Goal: Communication & Community: Answer question/provide support

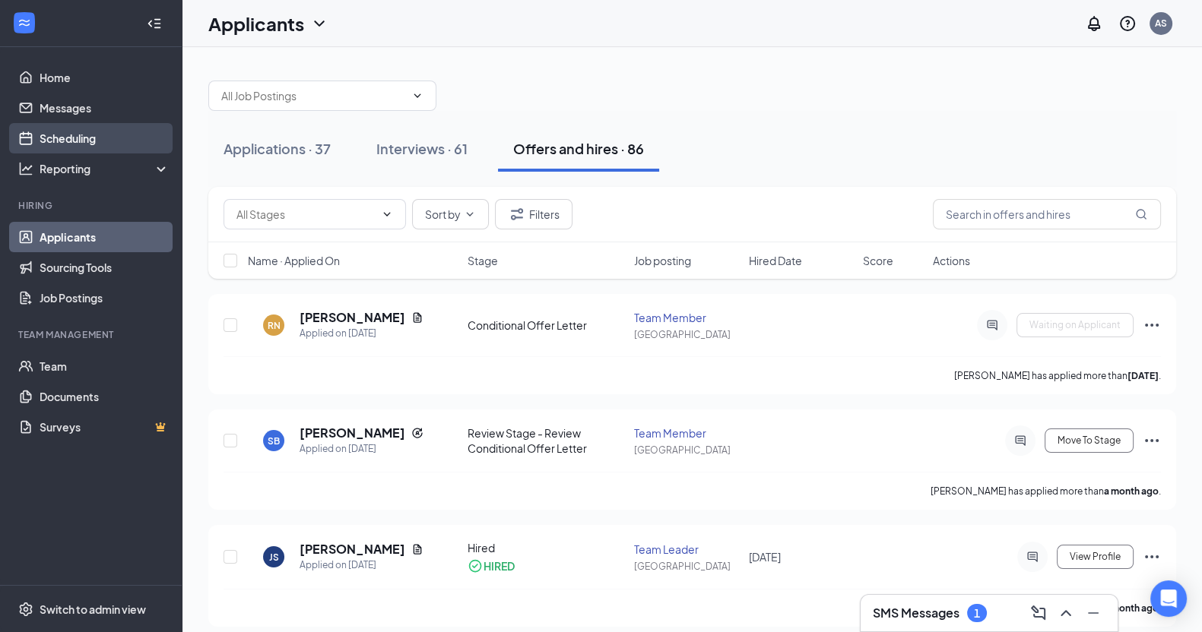
click at [63, 135] on link "Scheduling" at bounding box center [105, 138] width 130 height 30
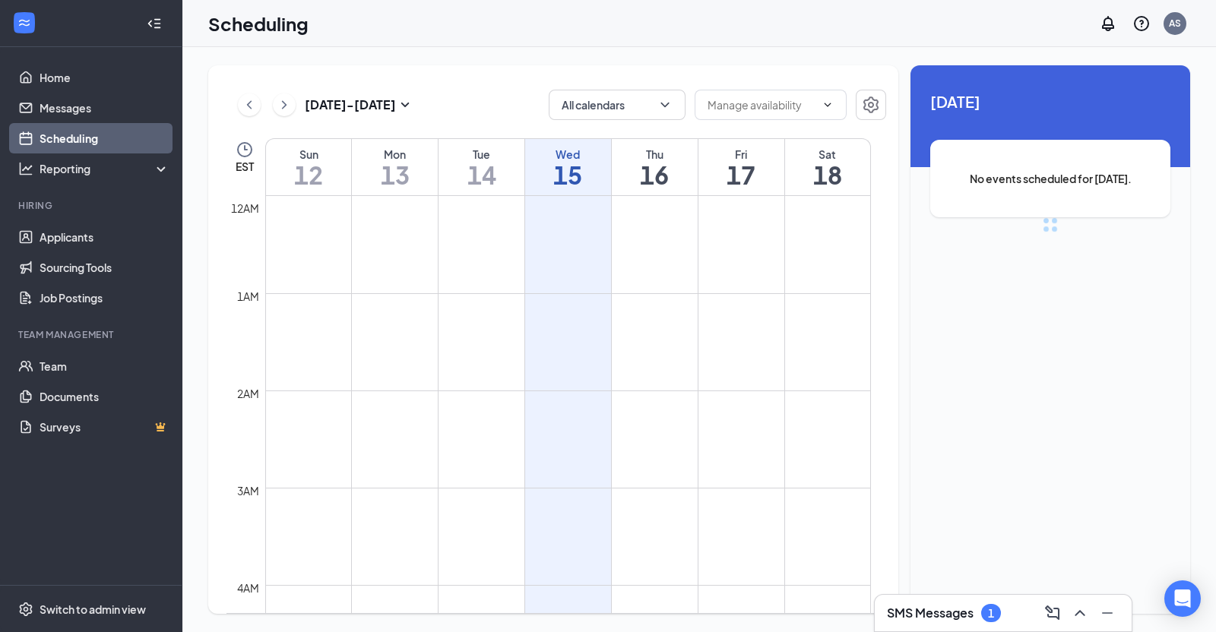
scroll to position [747, 0]
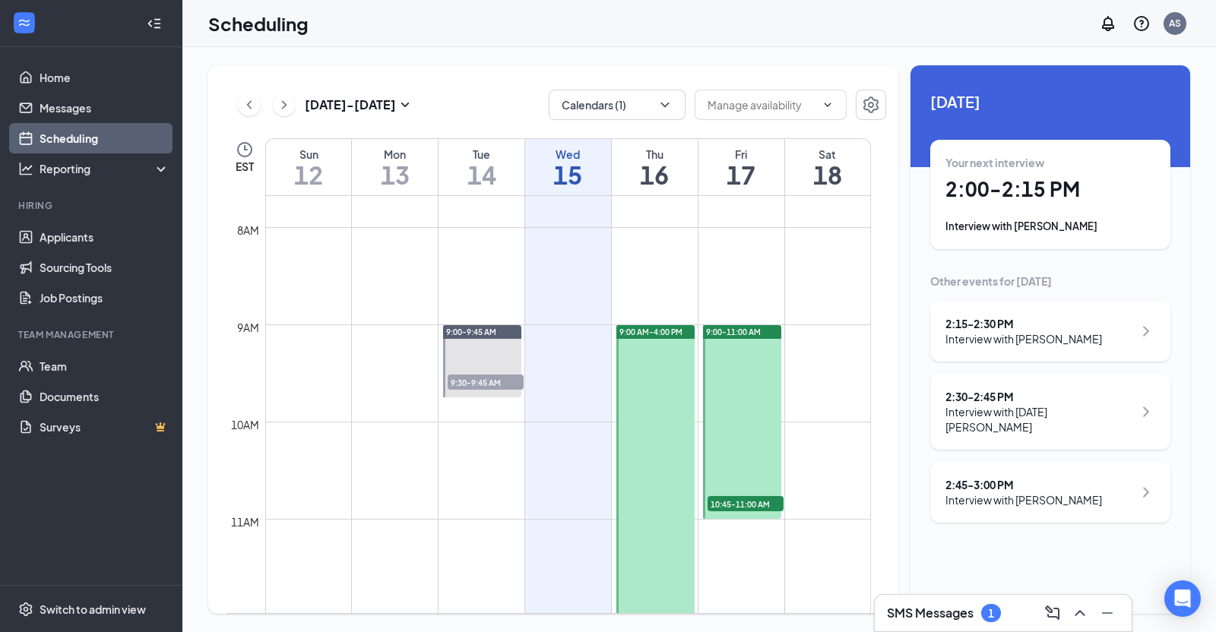
click at [1018, 228] on div "Interview with [PERSON_NAME]" at bounding box center [1050, 226] width 210 height 15
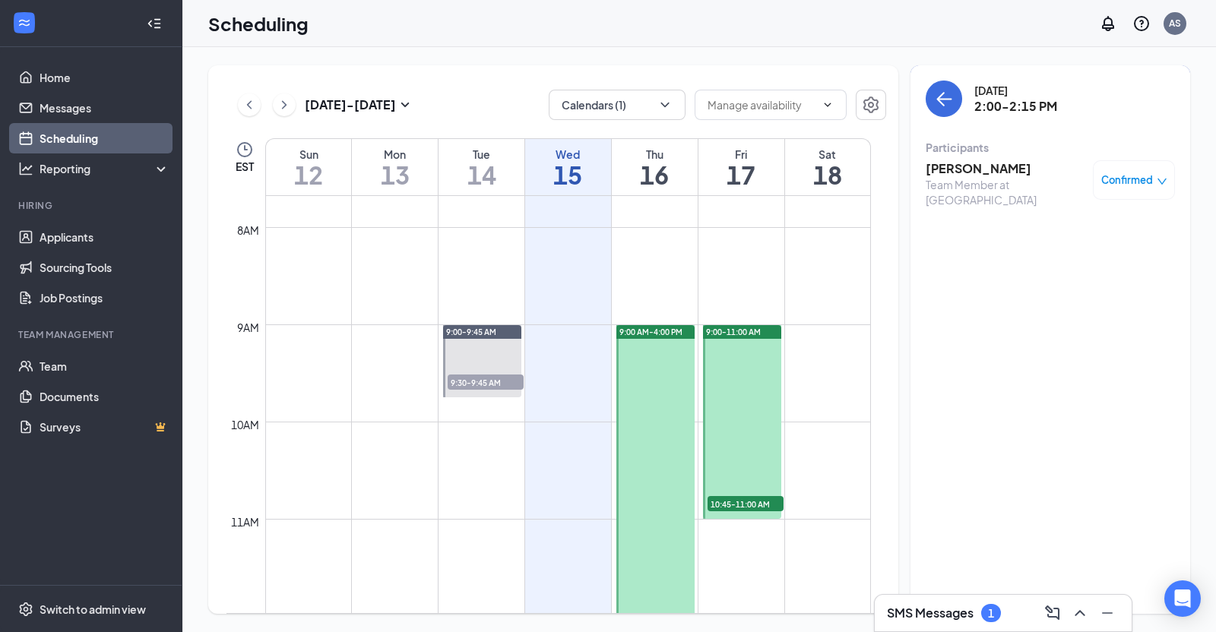
click at [959, 164] on h3 "[PERSON_NAME]" at bounding box center [1006, 168] width 160 height 17
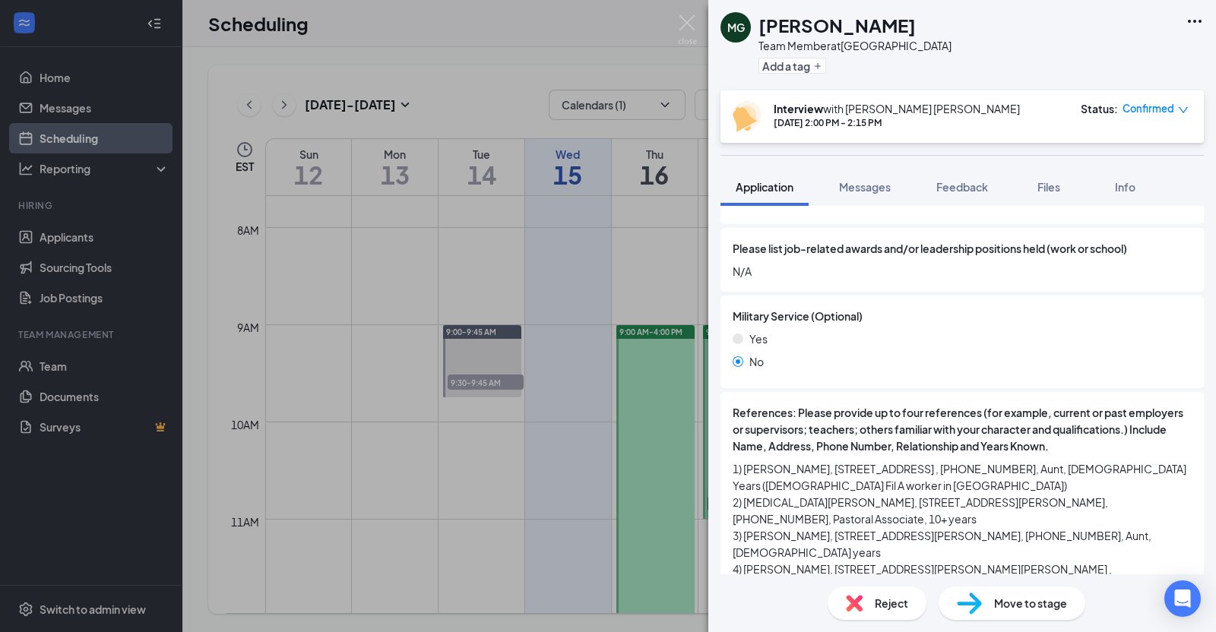
scroll to position [1608, 0]
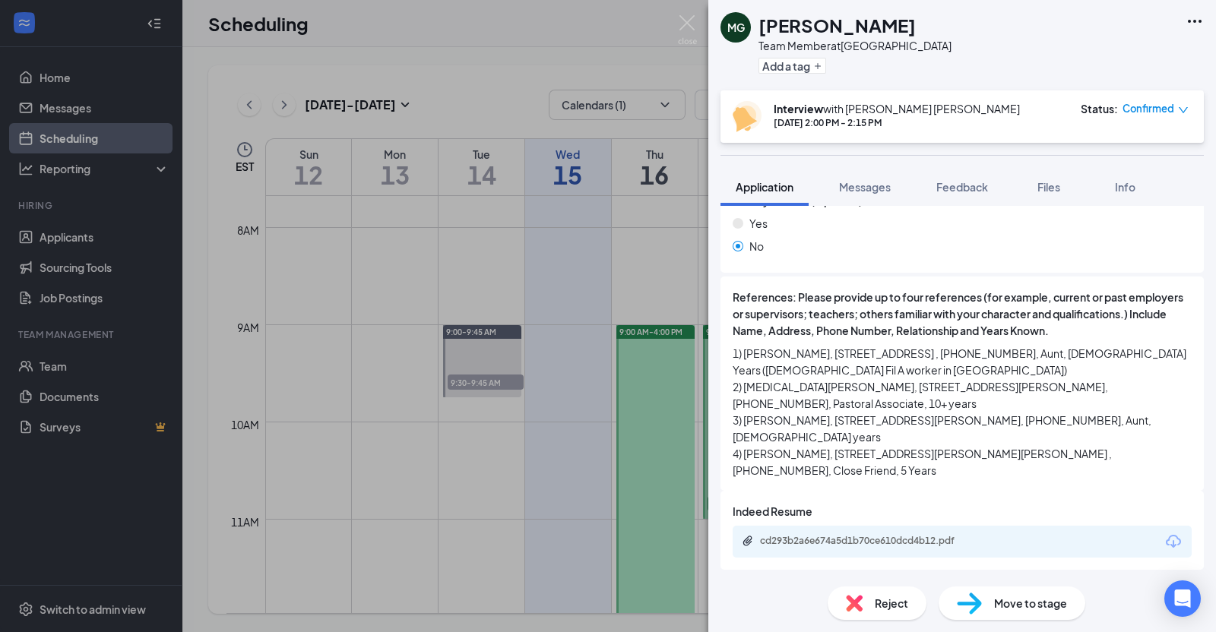
click at [1164, 537] on icon "Download" at bounding box center [1173, 542] width 18 height 18
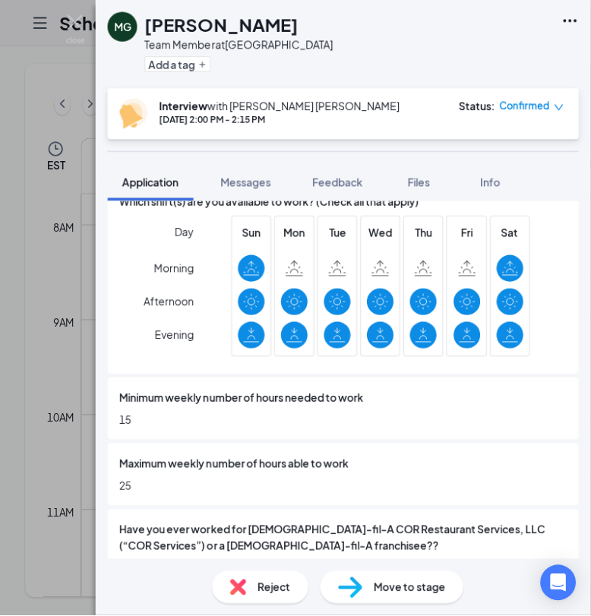
scroll to position [838, 0]
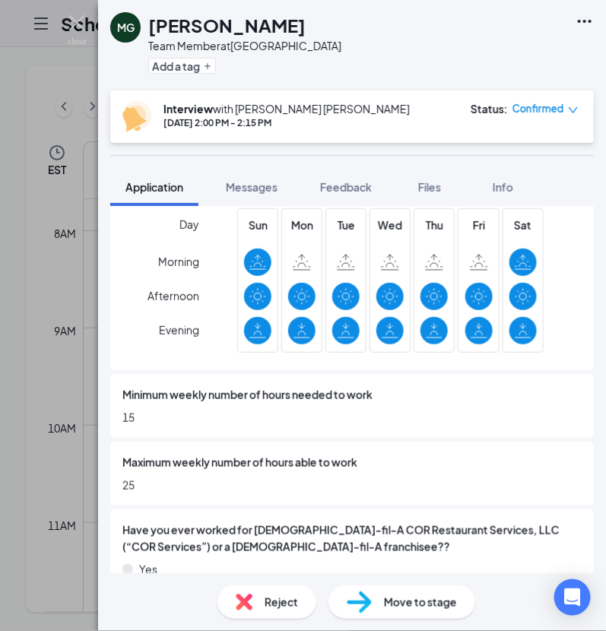
click at [88, 21] on div "MG [PERSON_NAME] Team Member at [GEOGRAPHIC_DATA] Add a tag Interview with [PER…" at bounding box center [303, 315] width 606 height 631
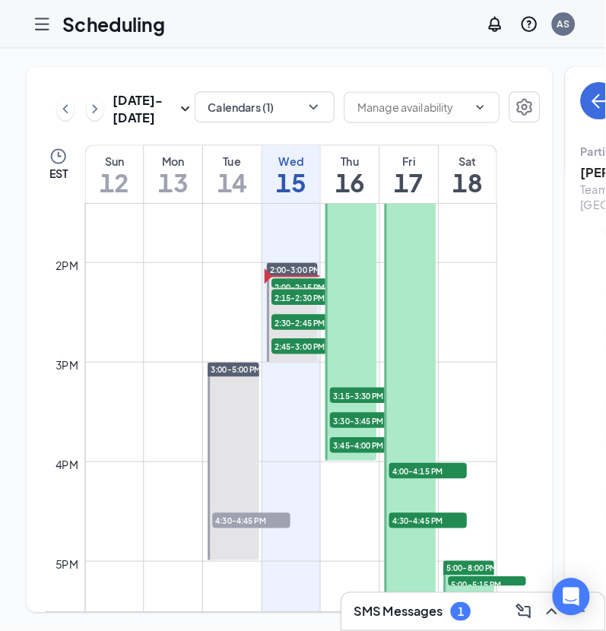
scroll to position [1303, 0]
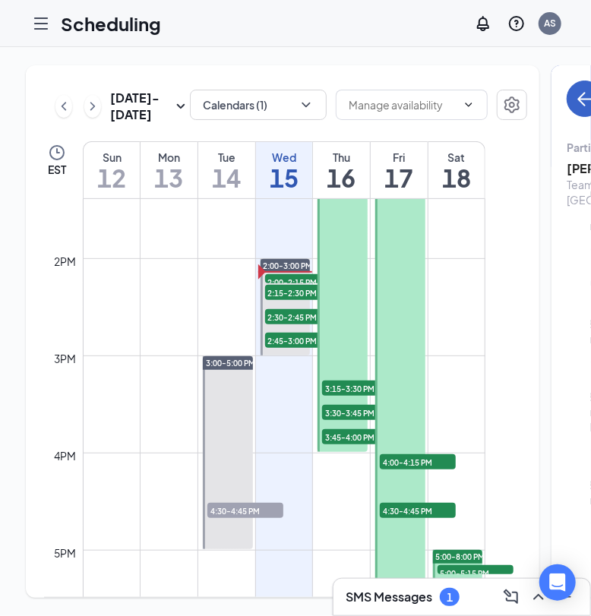
click at [576, 102] on icon "ArrowLeft" at bounding box center [585, 99] width 18 height 18
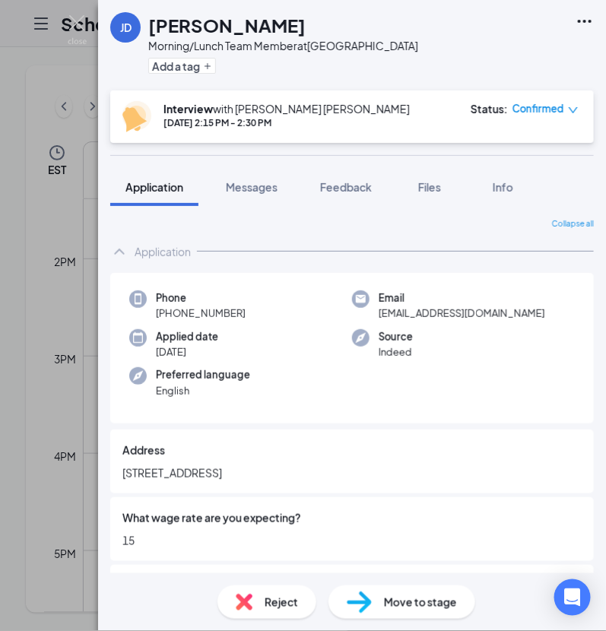
click at [575, 348] on div "Phone [PHONE_NUMBER] Email [EMAIL_ADDRESS][DOMAIN_NAME] Applied date [DATE] Sou…" at bounding box center [351, 348] width 483 height 151
click at [258, 188] on span "Messages" at bounding box center [252, 187] width 52 height 14
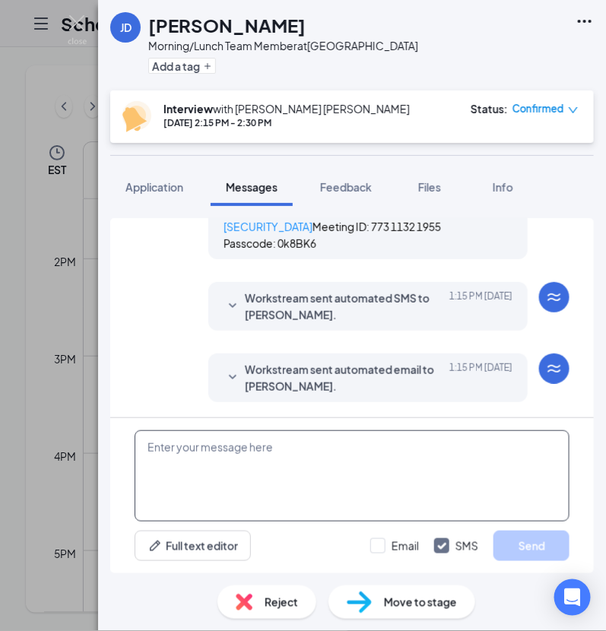
scroll to position [955, 0]
click at [213, 433] on textarea at bounding box center [352, 475] width 435 height 91
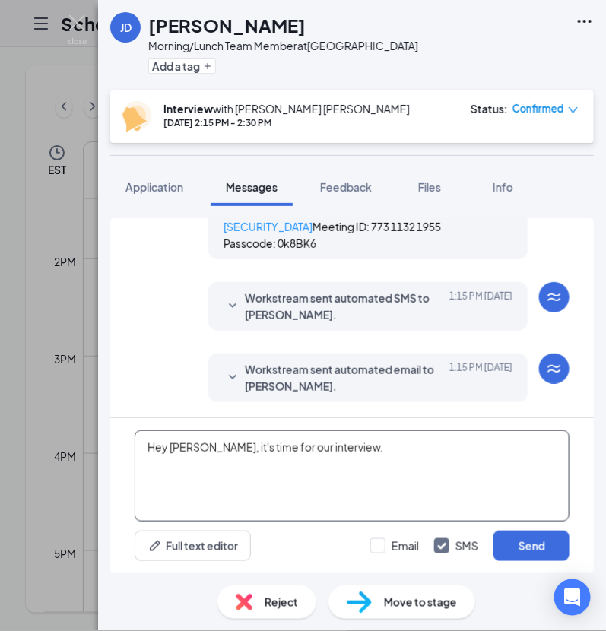
click at [388, 453] on textarea "Hey [PERSON_NAME], it's time for our interview." at bounding box center [352, 475] width 435 height 91
type textarea "Hey [PERSON_NAME], it's time for our interview. Will you be joining us on zoom?"
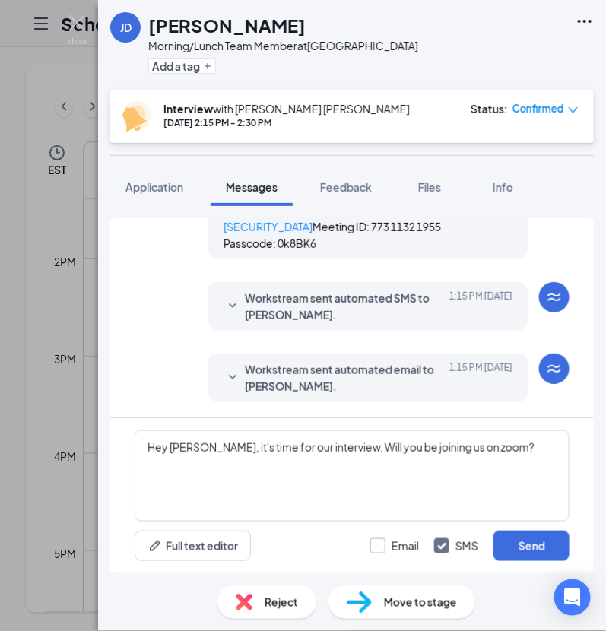
click at [390, 546] on input "Email" at bounding box center [394, 545] width 49 height 15
checkbox input "true"
click at [537, 548] on button "Send" at bounding box center [531, 546] width 76 height 30
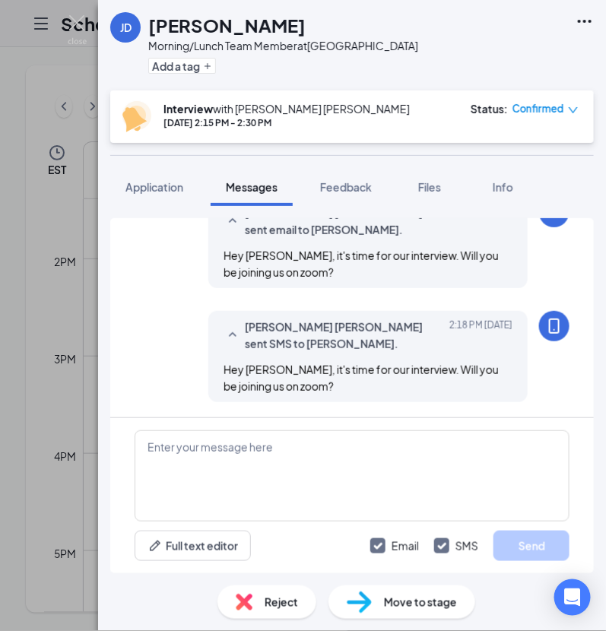
scroll to position [1182, 0]
click at [548, 113] on span "Confirmed" at bounding box center [538, 108] width 52 height 15
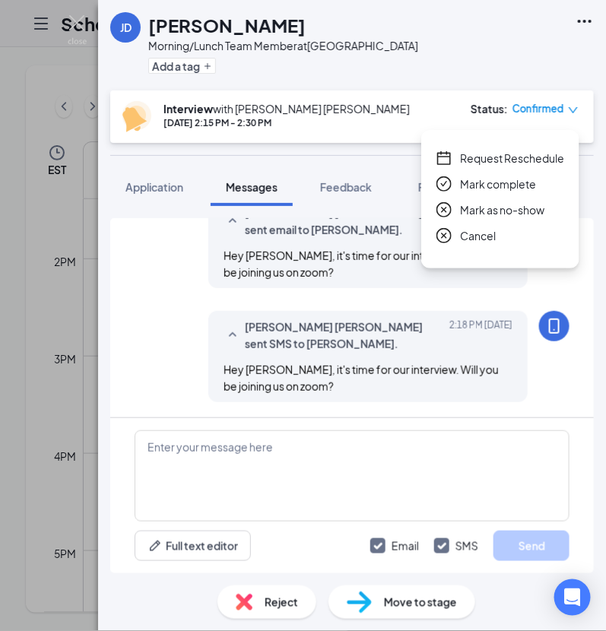
click at [524, 211] on span "Mark as no-show" at bounding box center [502, 209] width 84 height 17
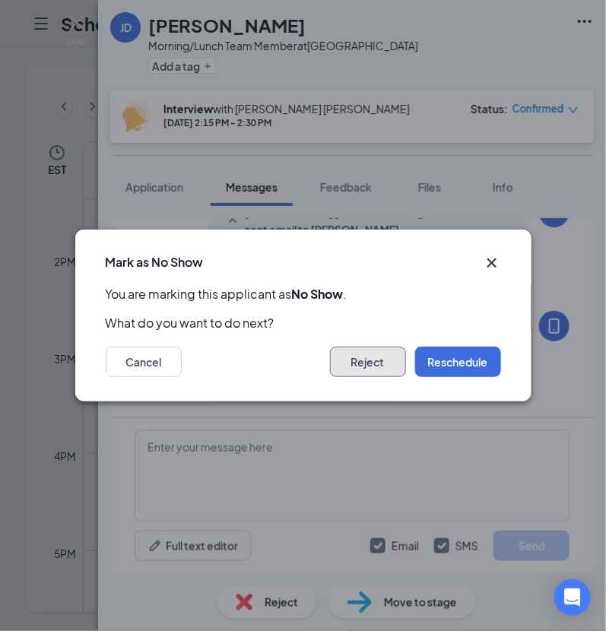
click at [355, 366] on button "Reject" at bounding box center [368, 362] width 76 height 30
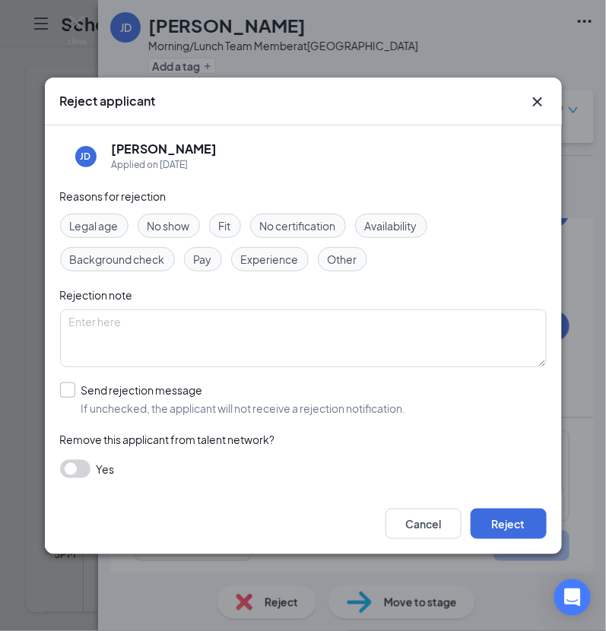
click at [155, 394] on input "Send rejection message If unchecked, the applicant will not receive a rejection…" at bounding box center [233, 398] width 346 height 33
checkbox input "true"
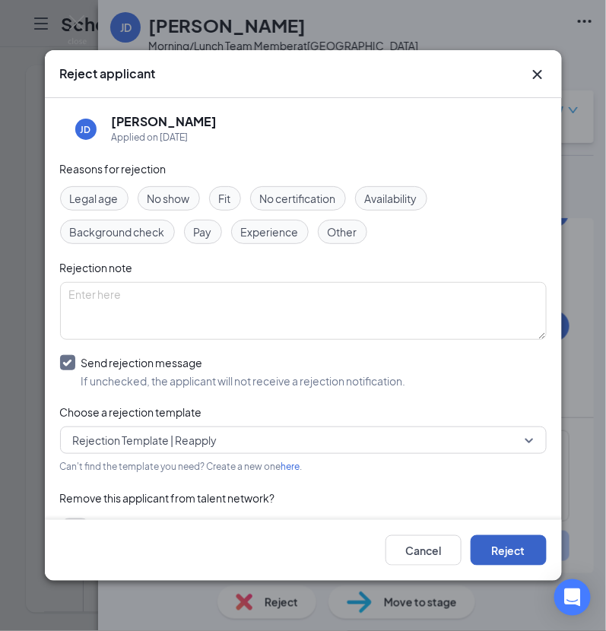
click at [512, 537] on button "Reject" at bounding box center [508, 550] width 76 height 30
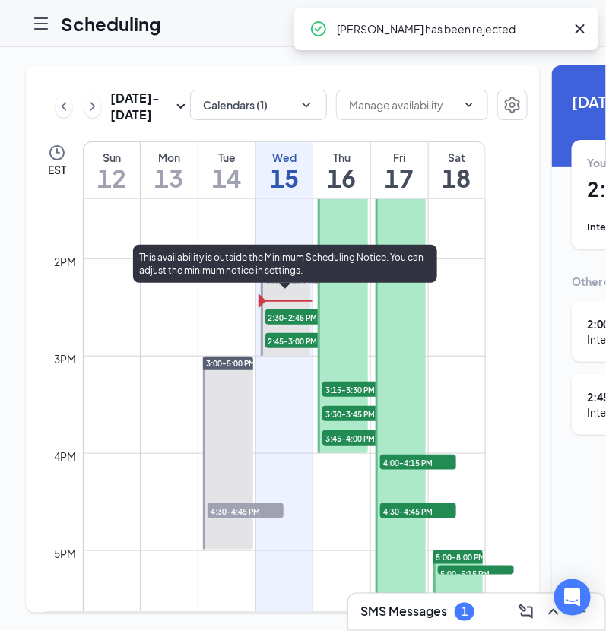
click at [287, 290] on span "2:00-2:15 PM" at bounding box center [303, 281] width 76 height 15
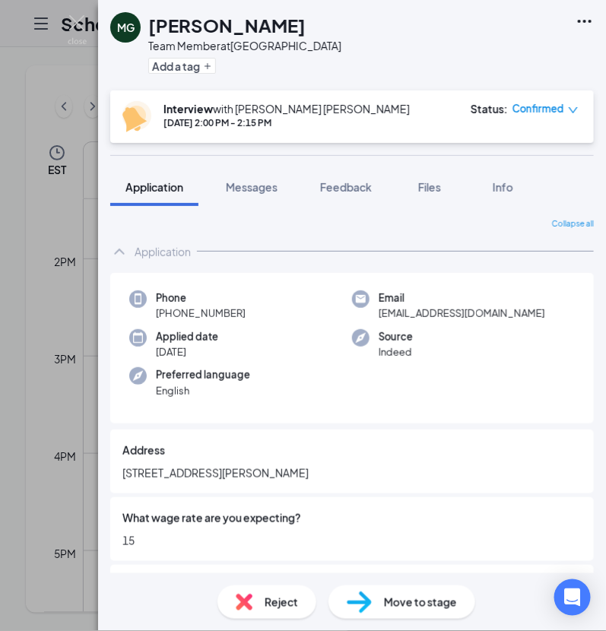
click at [562, 108] on span "Confirmed" at bounding box center [538, 108] width 52 height 15
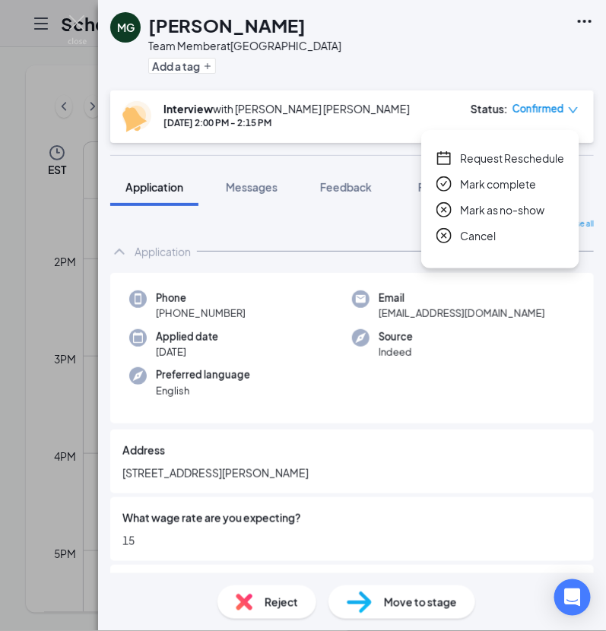
click at [502, 182] on span "Mark complete" at bounding box center [498, 184] width 76 height 17
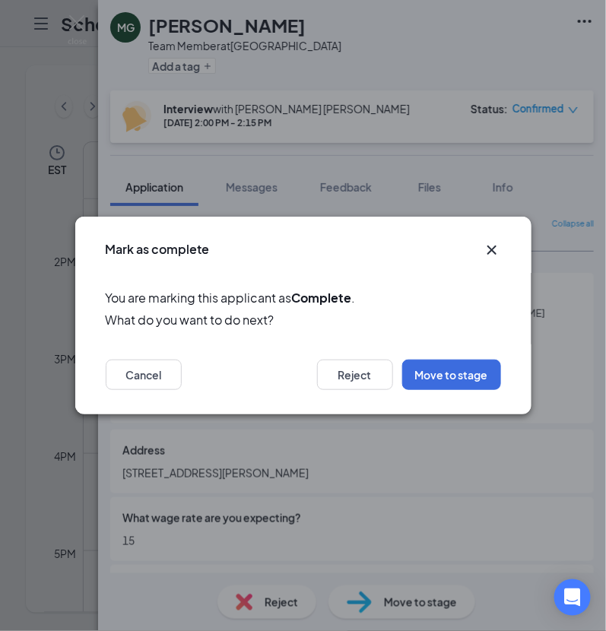
click at [483, 250] on icon "Cross" at bounding box center [492, 250] width 18 height 18
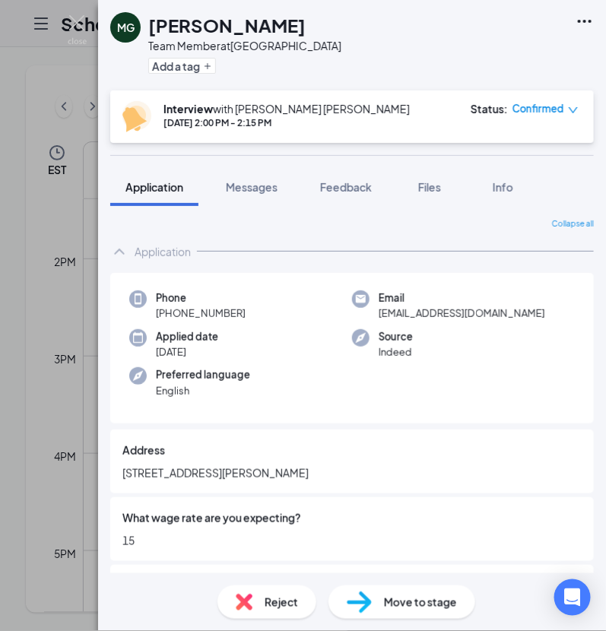
click at [543, 109] on span "Confirmed" at bounding box center [538, 108] width 52 height 15
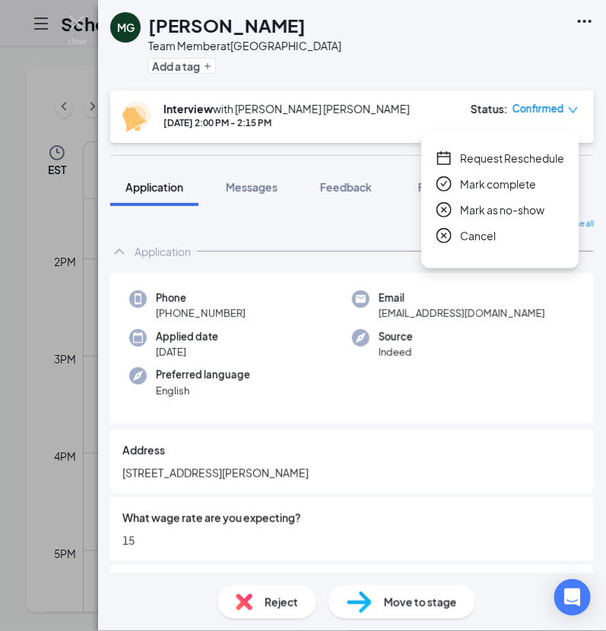
click at [494, 191] on span "Mark complete" at bounding box center [498, 184] width 76 height 17
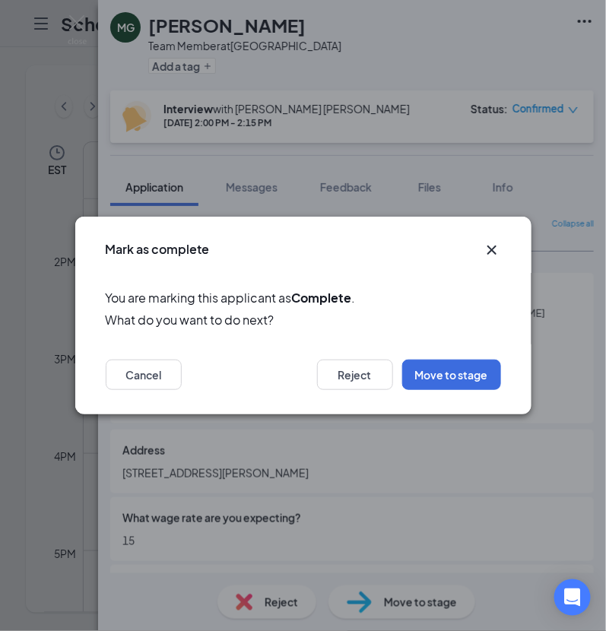
click at [487, 249] on icon "Cross" at bounding box center [492, 250] width 18 height 18
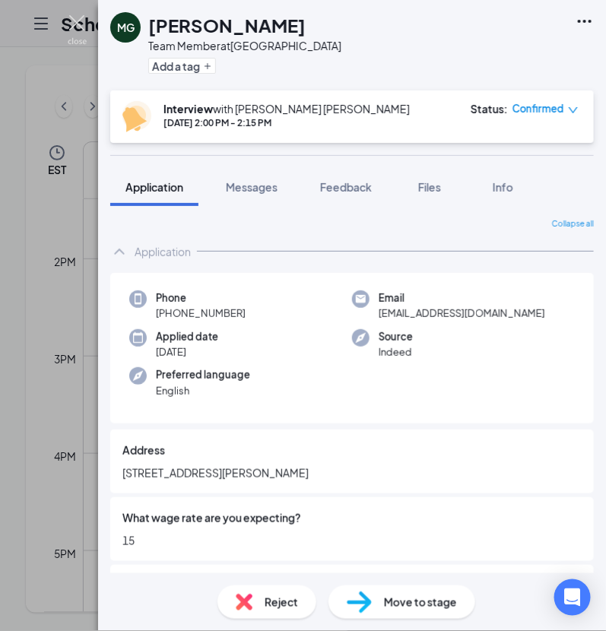
click at [74, 24] on img at bounding box center [77, 30] width 19 height 30
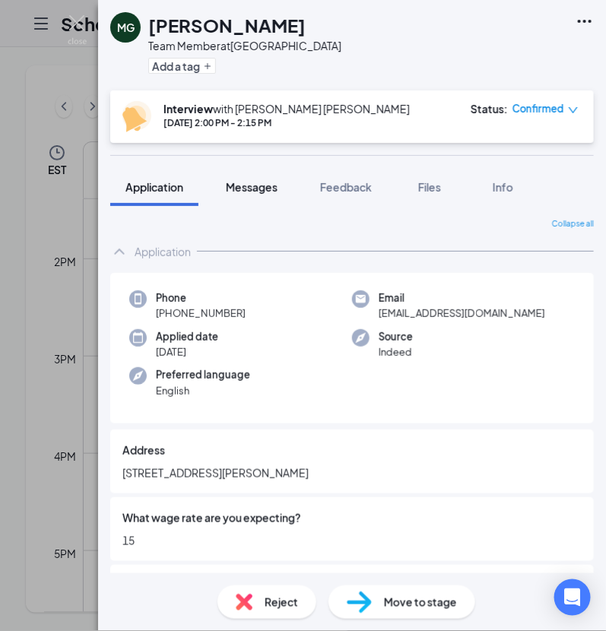
click at [258, 173] on button "Messages" at bounding box center [252, 187] width 82 height 38
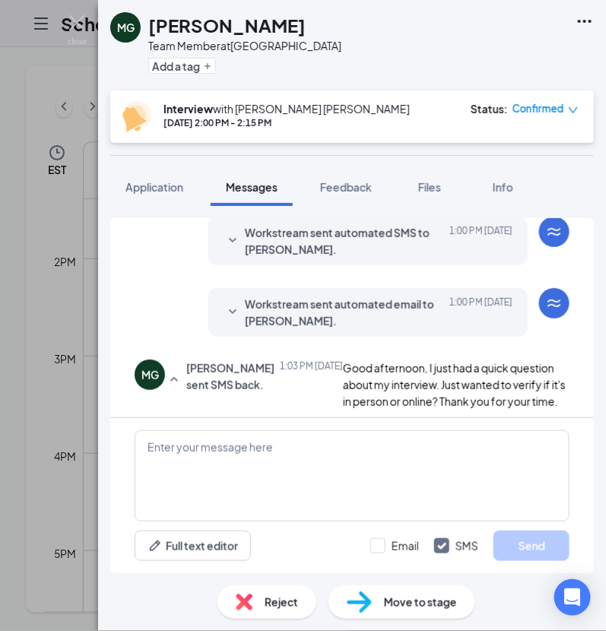
scroll to position [999, 0]
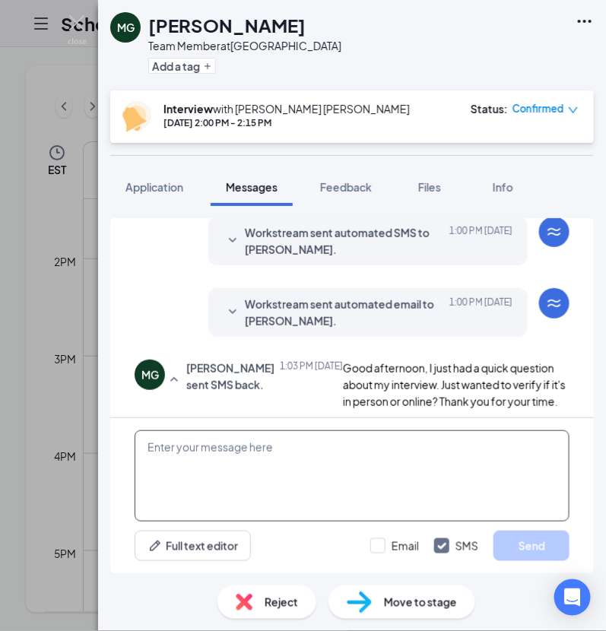
click at [270, 455] on textarea at bounding box center [352, 475] width 435 height 91
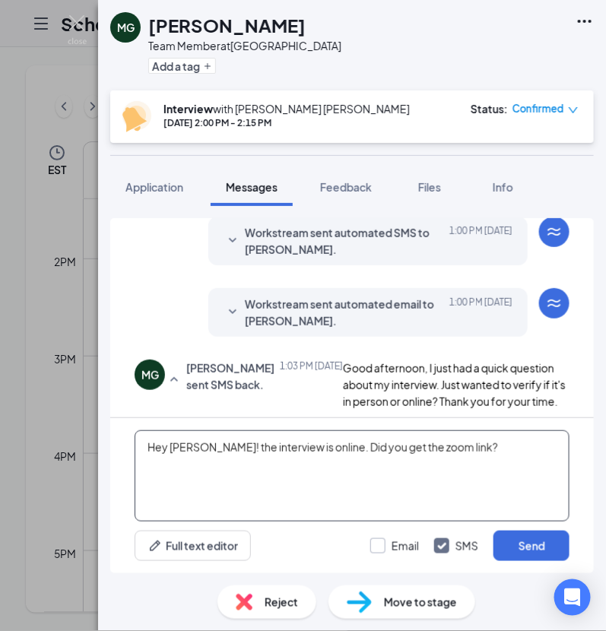
type textarea "Hey [PERSON_NAME]! the interview is online. Did you get the zoom link?"
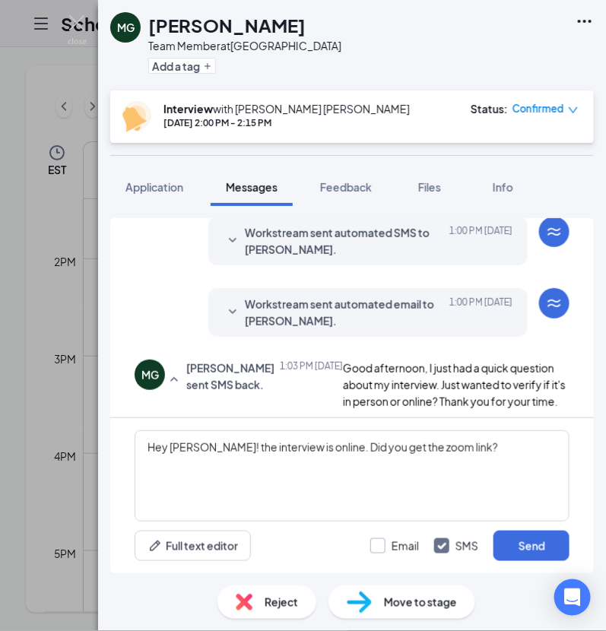
click at [383, 540] on input "Email" at bounding box center [394, 545] width 49 height 15
checkbox input "true"
click at [532, 537] on button "Send" at bounding box center [531, 546] width 76 height 30
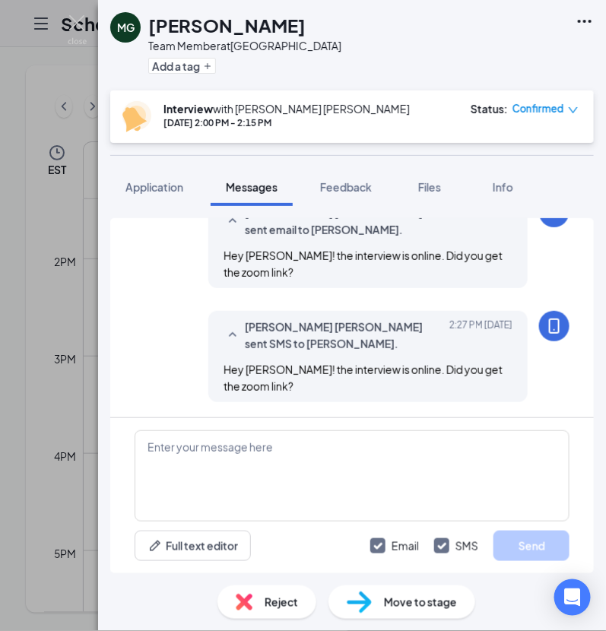
scroll to position [1227, 0]
click at [438, 401] on div "[PERSON_NAME] [PERSON_NAME] sent SMS to [PERSON_NAME]. [DATE] 2:27 PM Hey [PERS…" at bounding box center [367, 356] width 319 height 91
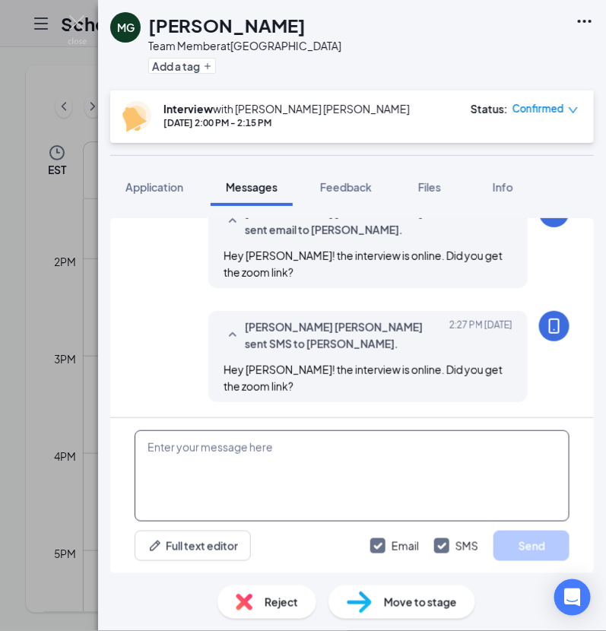
click at [220, 478] on textarea at bounding box center [352, 475] width 435 height 91
type textarea "Sorry. Wrong applicant."
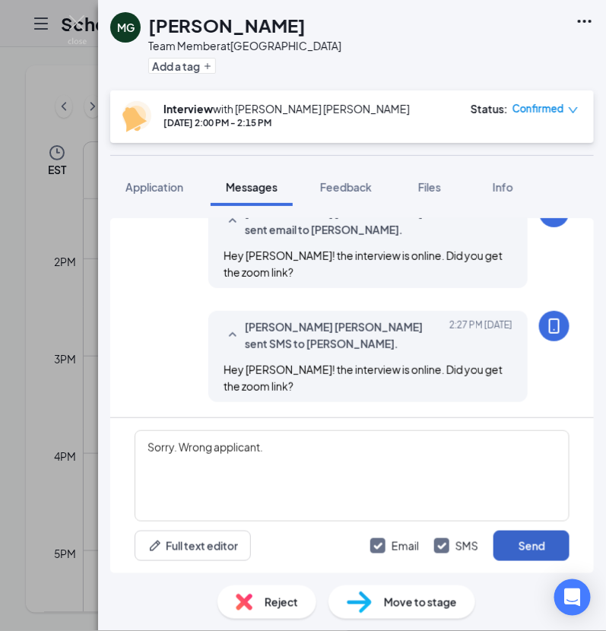
click at [530, 541] on button "Send" at bounding box center [531, 546] width 76 height 30
click at [68, 33] on img at bounding box center [77, 30] width 19 height 30
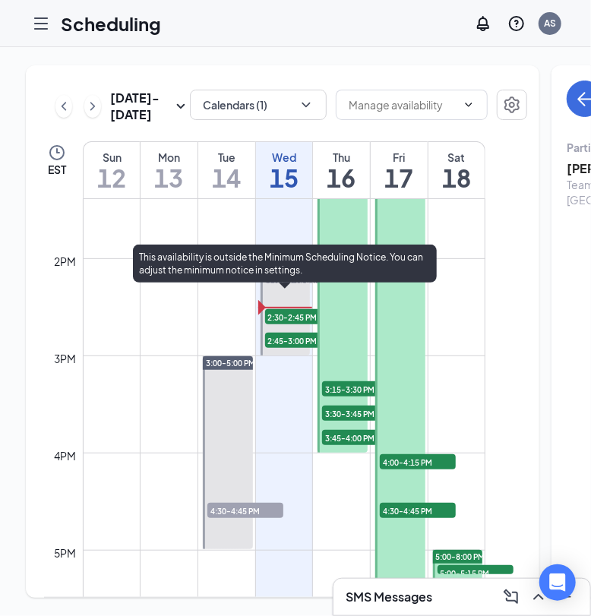
click at [281, 325] on span "2:30-2:45 PM" at bounding box center [303, 316] width 76 height 15
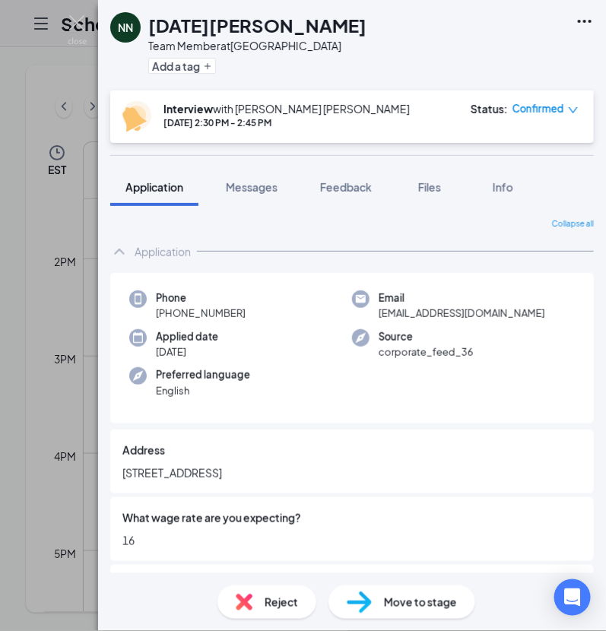
click at [549, 166] on div "[PERSON_NAME][DATE] Team Member at [GEOGRAPHIC_DATA] Add a tag Interview with […" at bounding box center [352, 315] width 508 height 631
click at [250, 182] on span "Messages" at bounding box center [252, 187] width 52 height 14
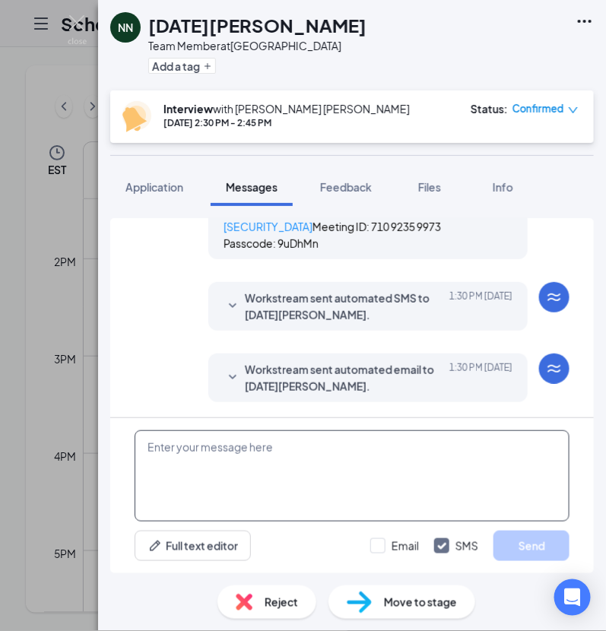
scroll to position [955, 0]
click at [276, 441] on textarea at bounding box center [352, 475] width 435 height 91
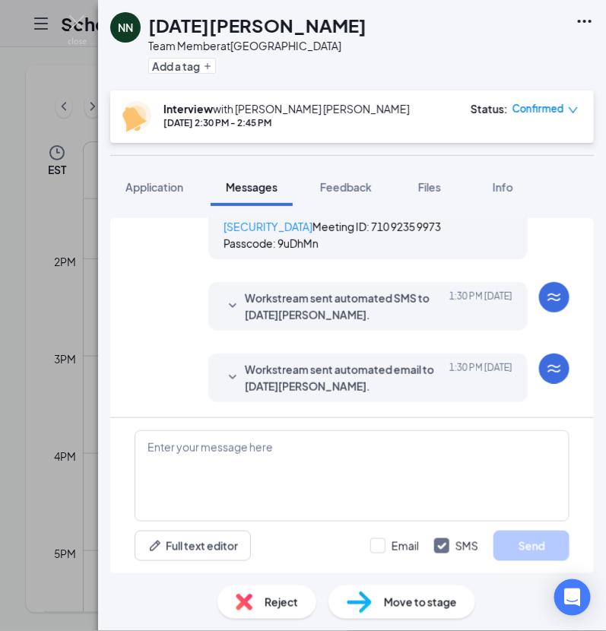
click at [224, 374] on icon "SmallChevronDown" at bounding box center [232, 378] width 18 height 18
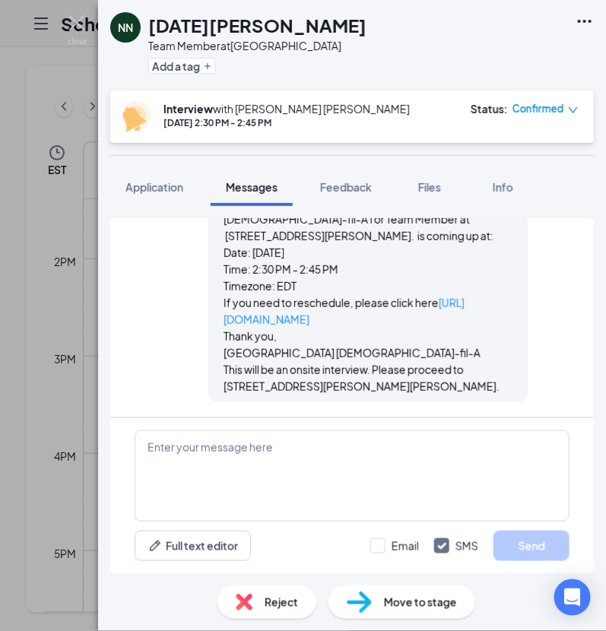
scroll to position [1181, 0]
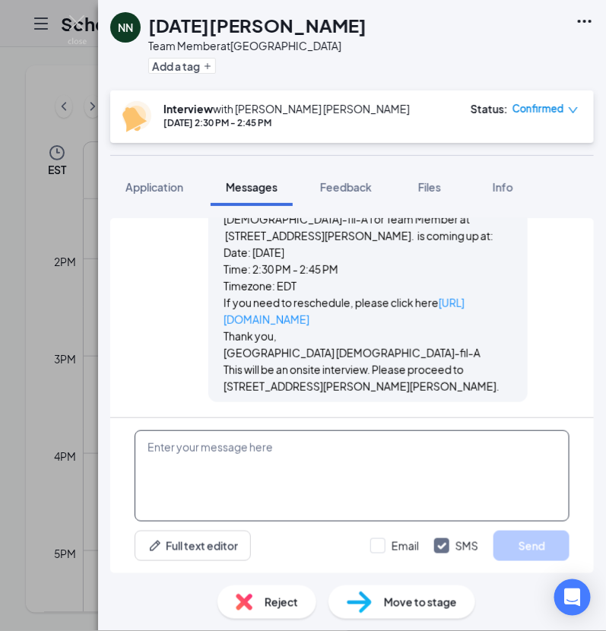
click at [236, 479] on textarea at bounding box center [352, 475] width 435 height 91
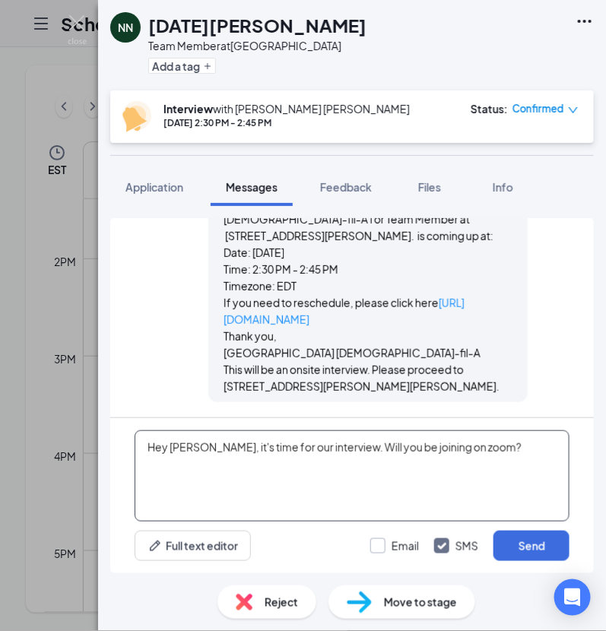
type textarea "Hey [PERSON_NAME], it's time for our interview. Will you be joining on zoom?"
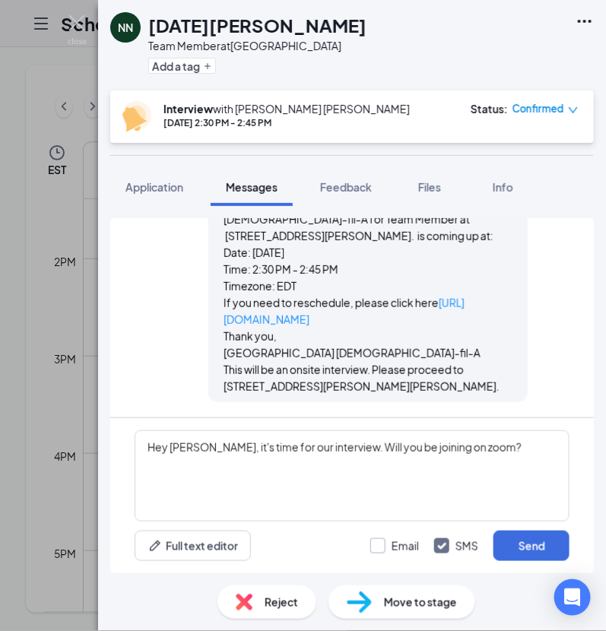
click at [379, 543] on input "Email" at bounding box center [394, 545] width 49 height 15
checkbox input "true"
click at [546, 543] on button "Send" at bounding box center [531, 546] width 76 height 30
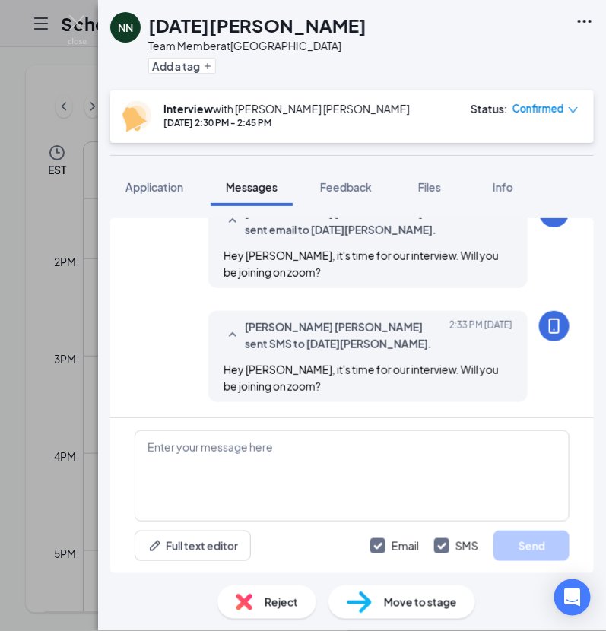
scroll to position [1409, 0]
click at [560, 108] on span "Confirmed" at bounding box center [538, 108] width 52 height 15
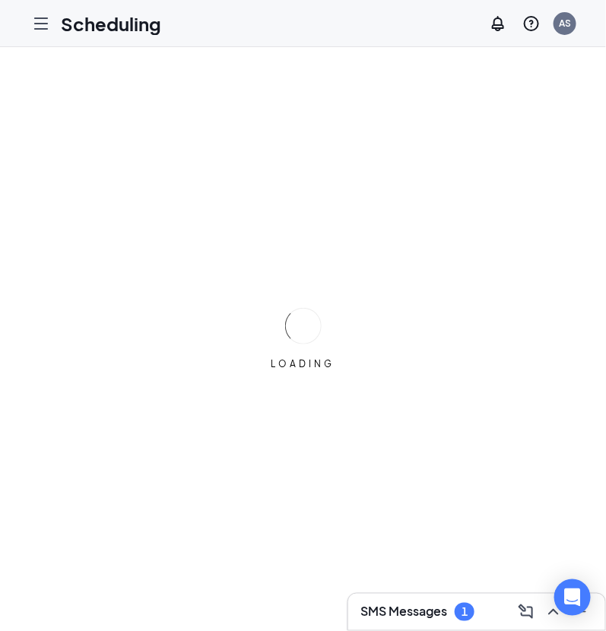
click at [382, 614] on div "SMS Messages 1" at bounding box center [476, 612] width 257 height 36
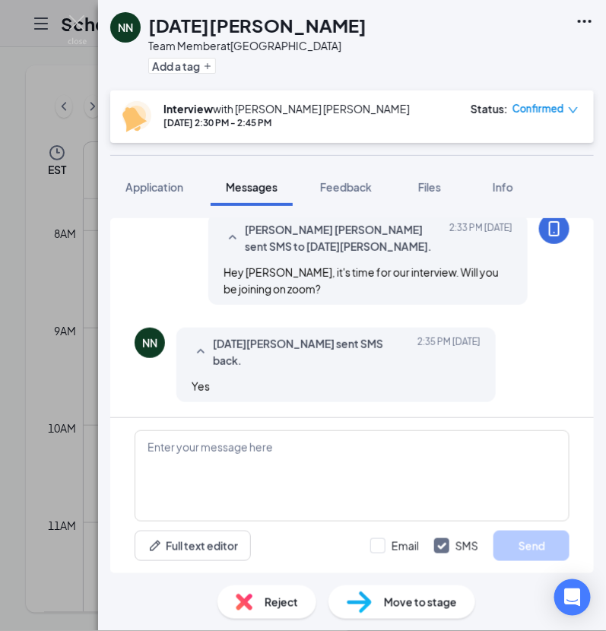
scroll to position [1050, 0]
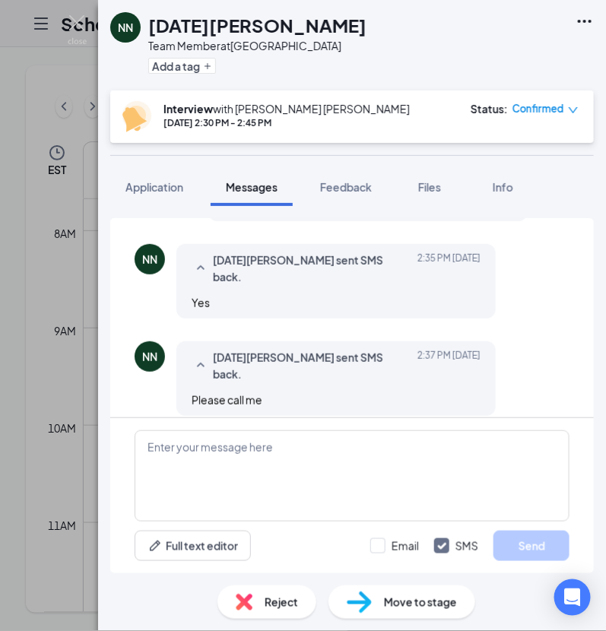
click at [557, 384] on div "Load earlier interactions (about 12 more) Applicant System Update (1) Workstrea…" at bounding box center [351, 317] width 483 height 199
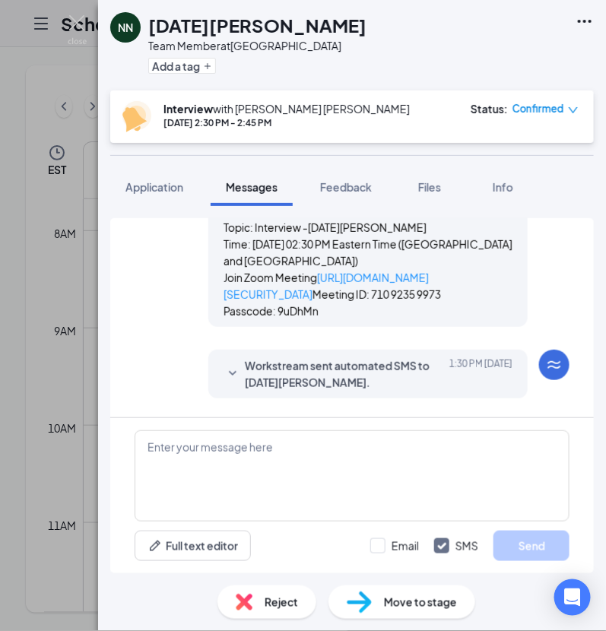
scroll to position [574, 0]
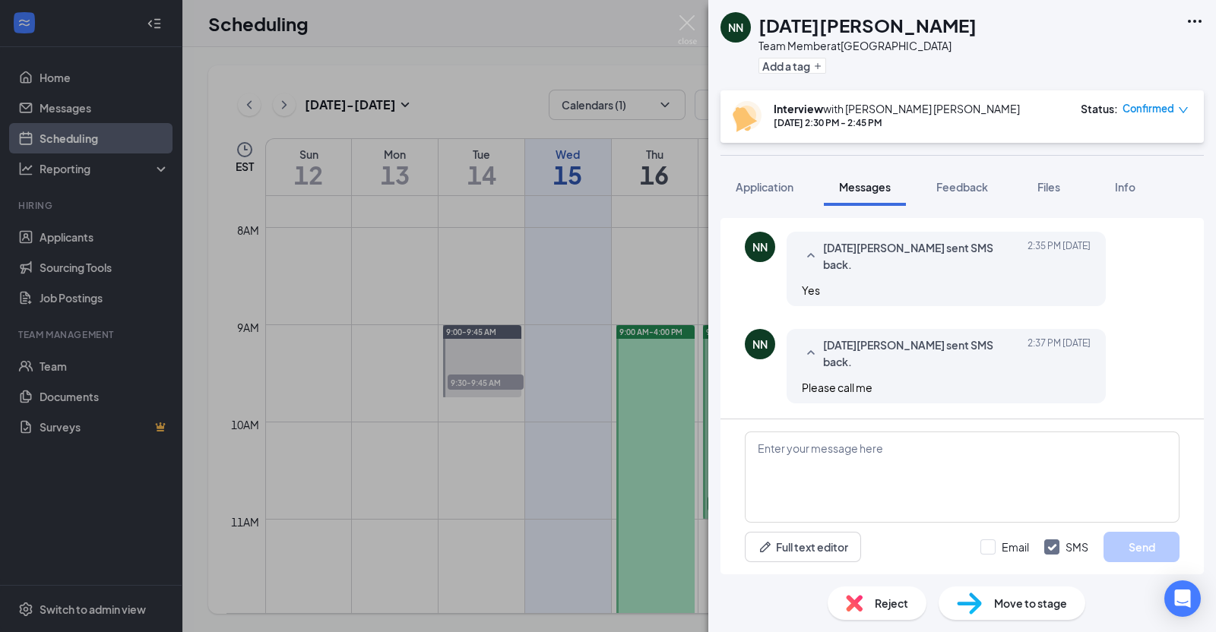
scroll to position [1087, 0]
click at [685, 28] on img at bounding box center [687, 30] width 19 height 30
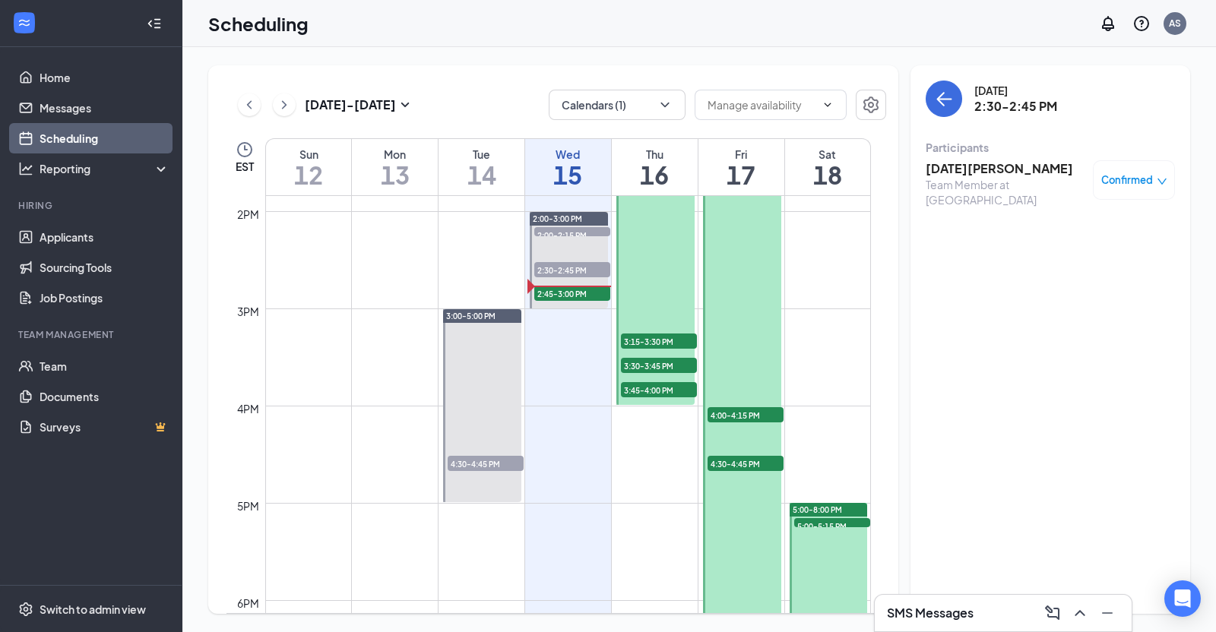
scroll to position [1348, 0]
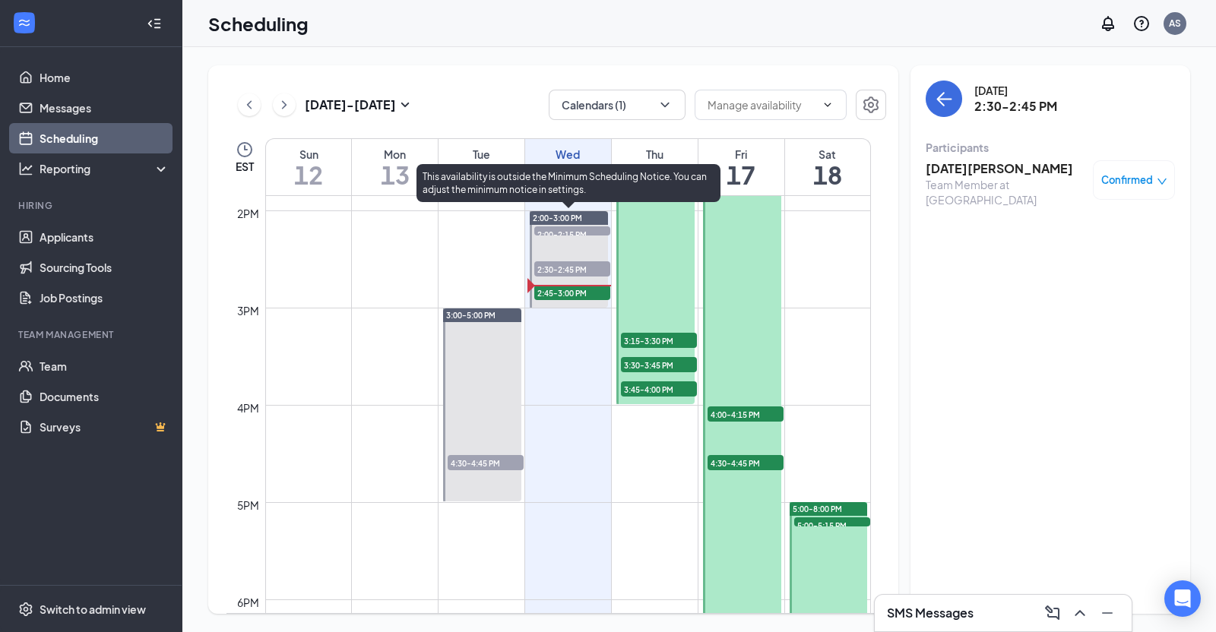
click at [565, 296] on span "2:45-3:00 PM" at bounding box center [572, 292] width 76 height 15
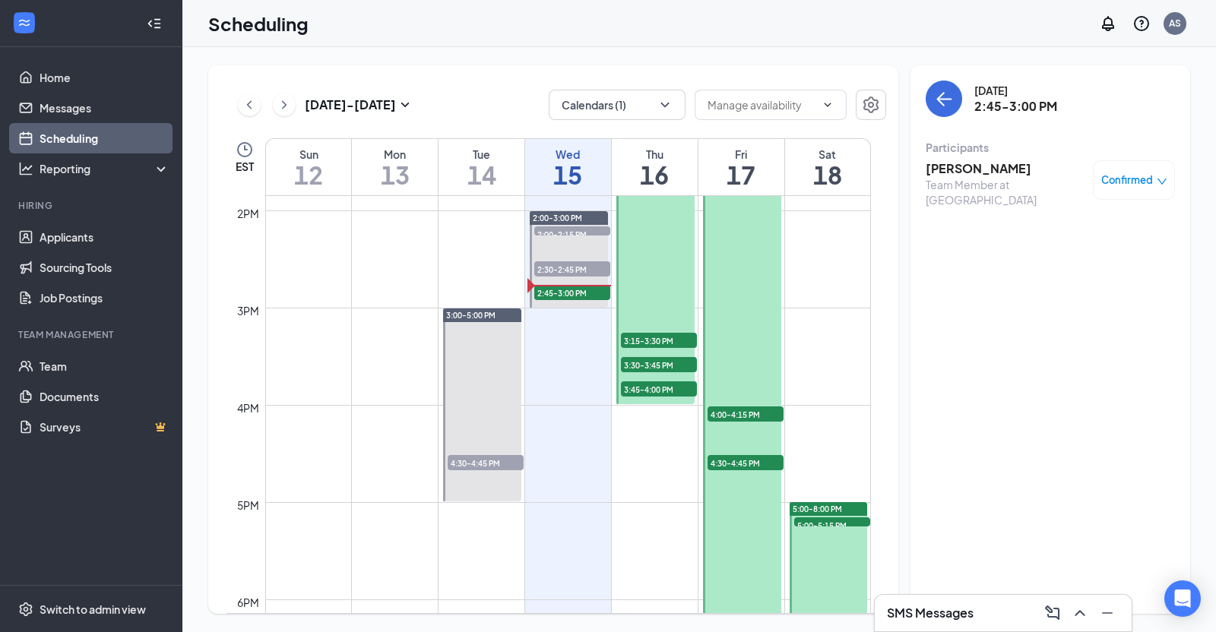
click at [949, 176] on h3 "[PERSON_NAME]" at bounding box center [1006, 168] width 160 height 17
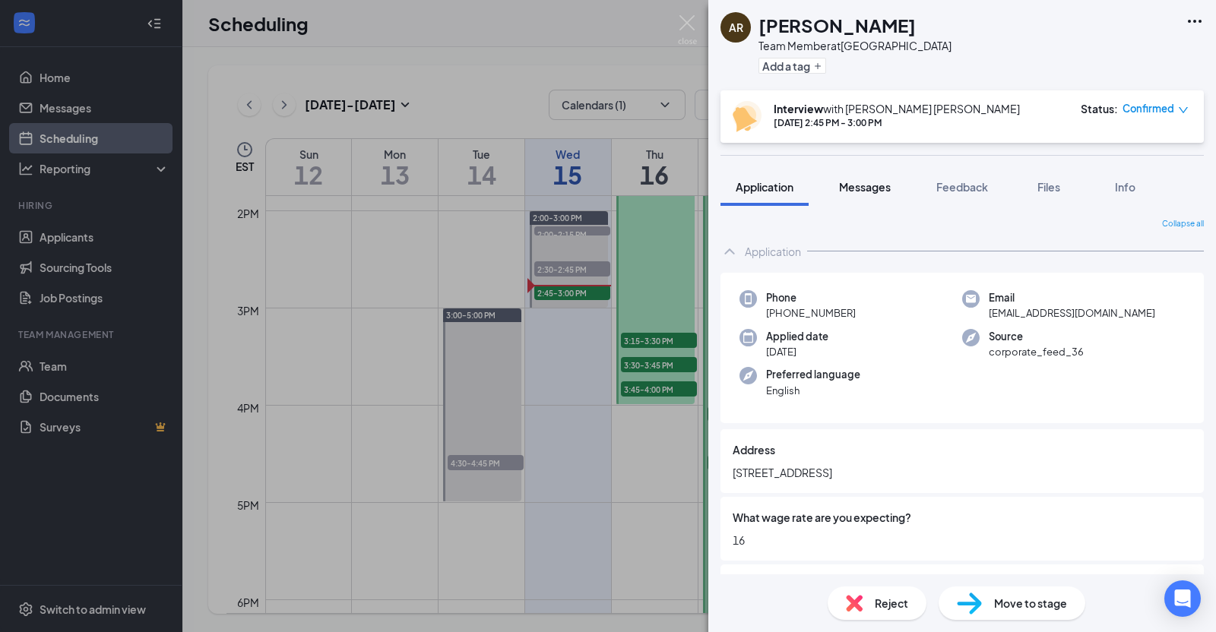
click at [861, 192] on span "Messages" at bounding box center [865, 187] width 52 height 14
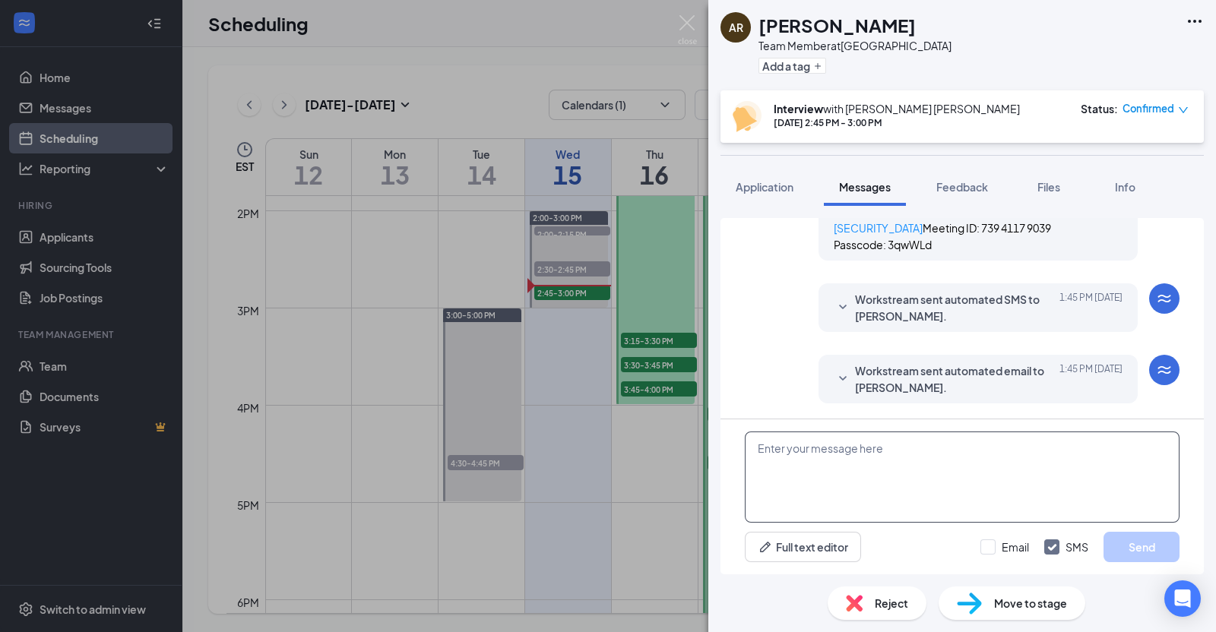
scroll to position [954, 0]
click at [904, 454] on textarea at bounding box center [962, 477] width 435 height 91
type textarea "Hey Ava, please give us a few minutes. Finishing up another interview that ran …"
click at [1173, 546] on button "Send" at bounding box center [1142, 547] width 76 height 30
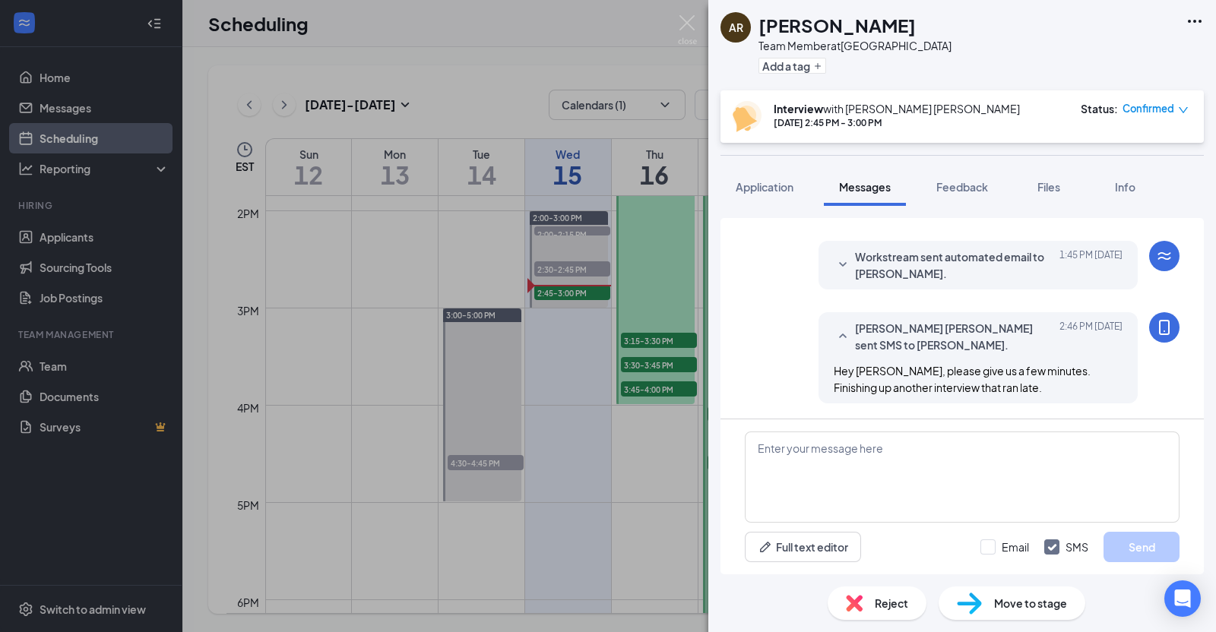
scroll to position [1068, 0]
click at [1151, 465] on textarea at bounding box center [962, 477] width 435 height 91
type textarea "Hey Ava, we are ready. Will you be joining us online?"
click at [1007, 549] on input "Email" at bounding box center [1004, 547] width 49 height 15
checkbox input "true"
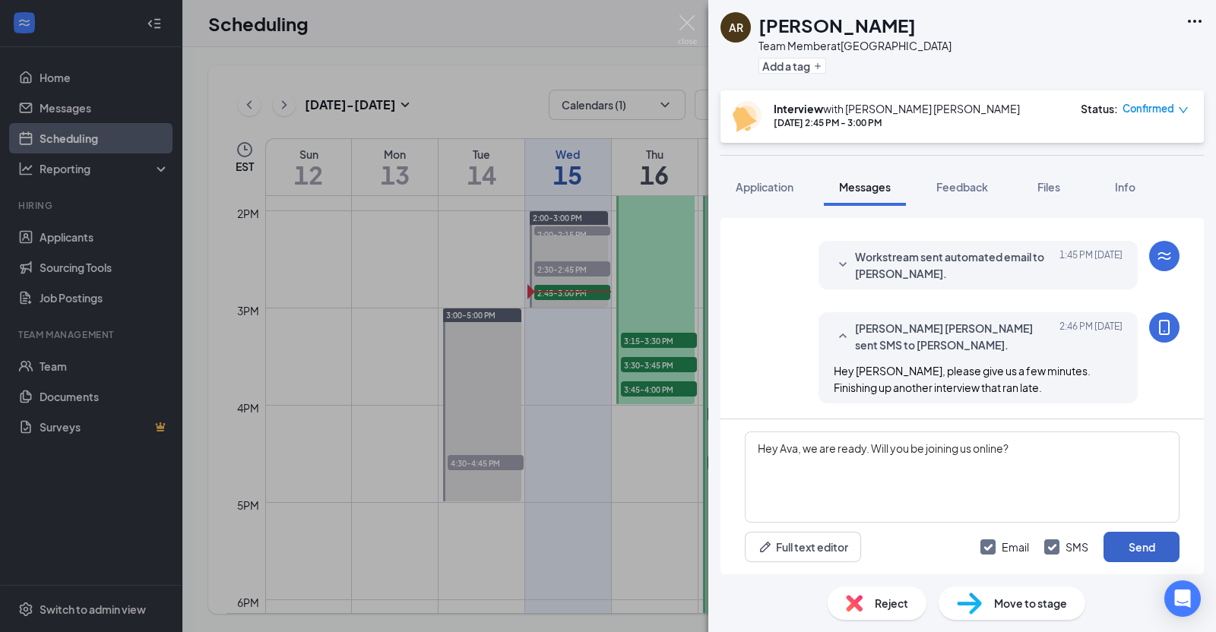
click at [1160, 545] on button "Send" at bounding box center [1142, 547] width 76 height 30
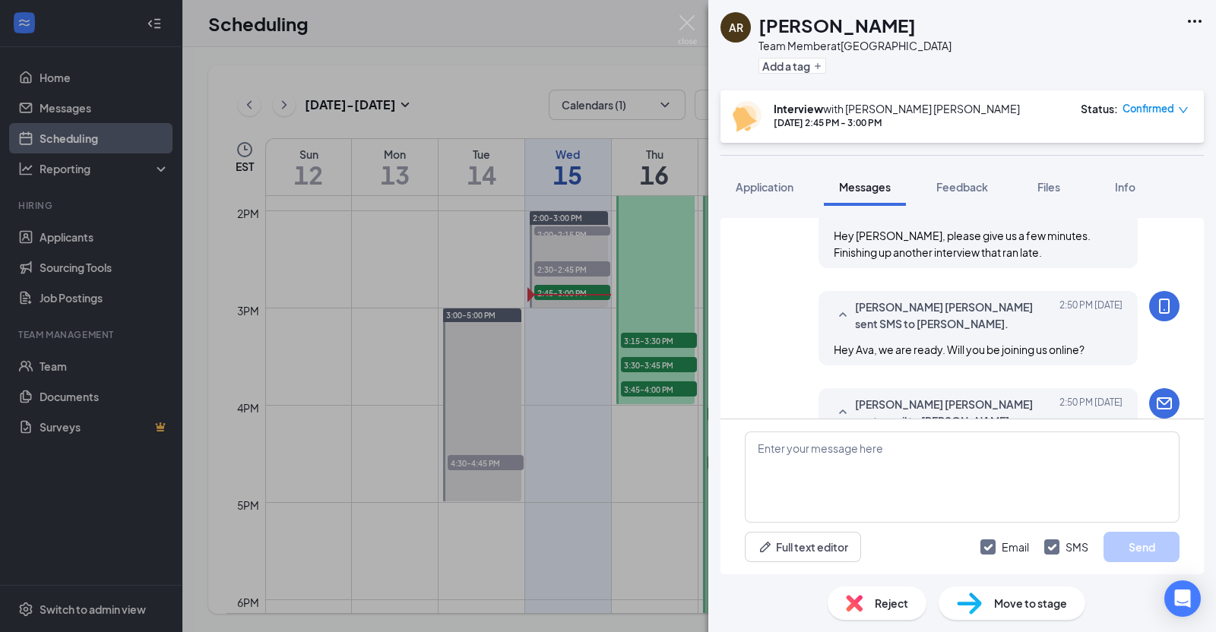
scroll to position [1262, 0]
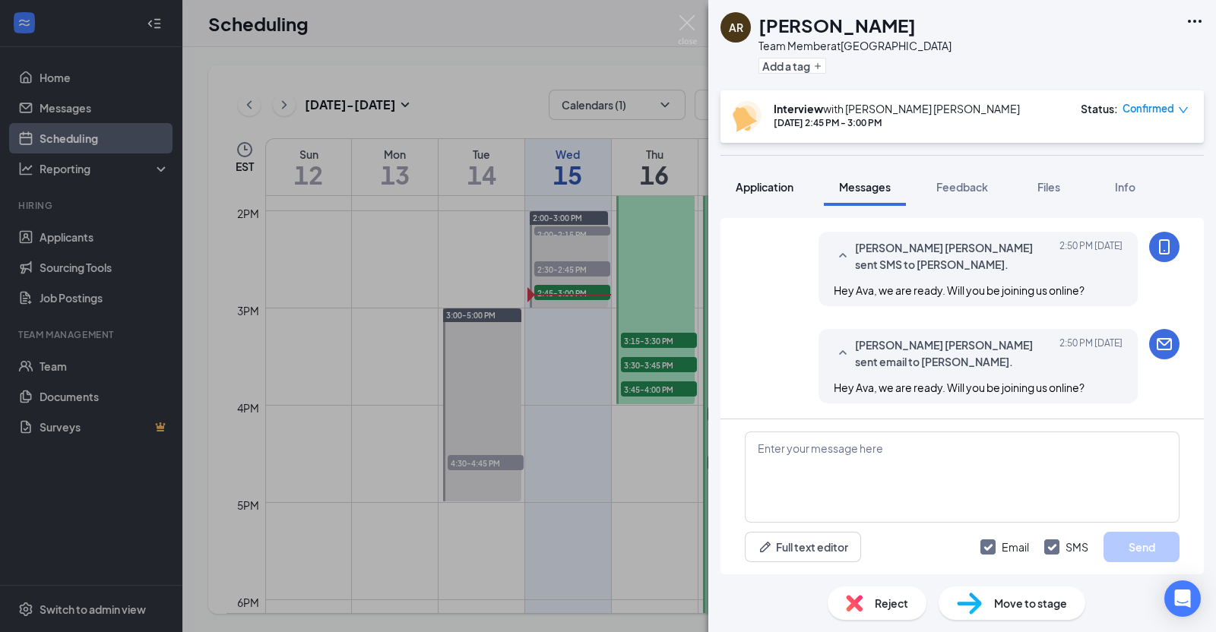
click at [755, 176] on button "Application" at bounding box center [765, 187] width 88 height 38
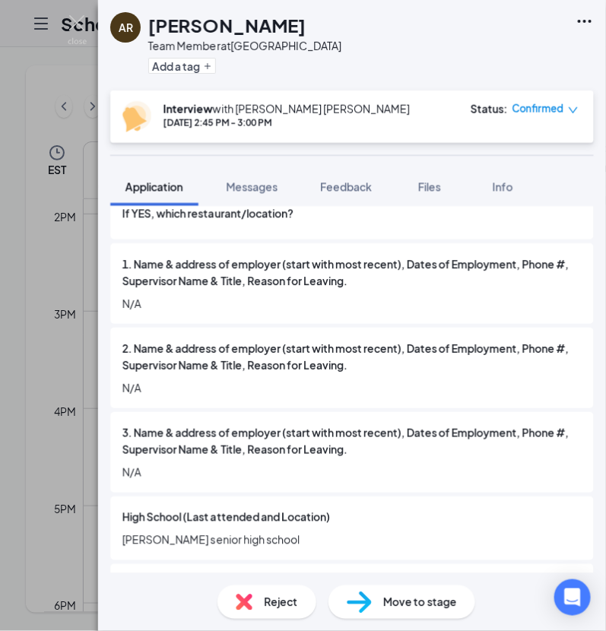
scroll to position [1259, 0]
